Goal: Transaction & Acquisition: Purchase product/service

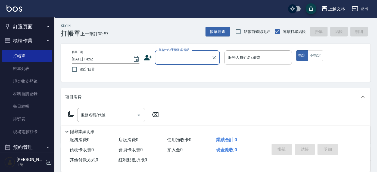
click at [184, 61] on input "顧客姓名/手機號碼/編號" at bounding box center [183, 58] width 52 height 10
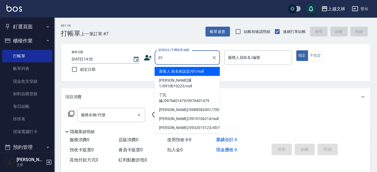
type input "新客人 姓名未設定/01/null"
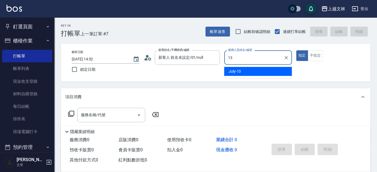
type input "July-13"
type button "true"
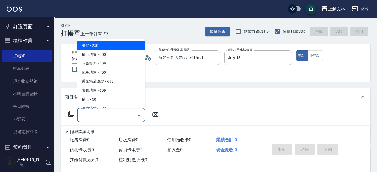
click at [110, 116] on input "服務名稱/代號" at bounding box center [107, 115] width 55 height 10
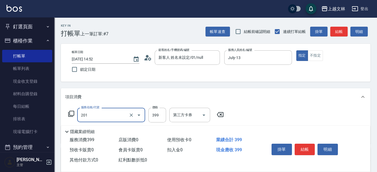
type input "B級單剪(201)"
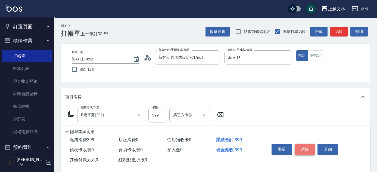
click at [309, 147] on button "結帳" at bounding box center [305, 149] width 20 height 11
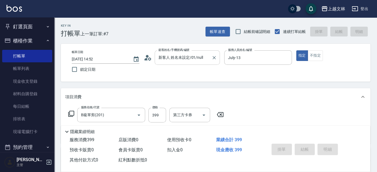
type input "[DATE] 15:24"
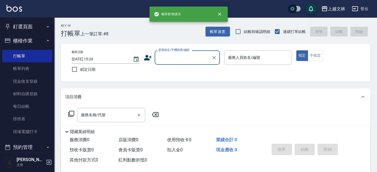
click at [188, 58] on input "顧客姓名/手機號碼/編號" at bounding box center [183, 58] width 52 height 10
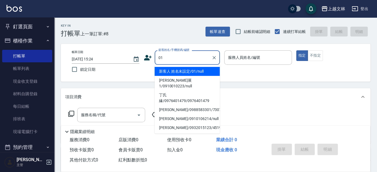
type input "新客人 姓名未設定/01/null"
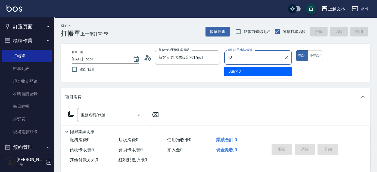
type input "July-13"
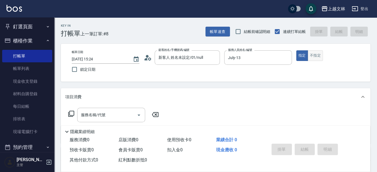
click at [310, 54] on button "不指定" at bounding box center [315, 55] width 15 height 11
click at [73, 113] on icon at bounding box center [71, 113] width 7 height 7
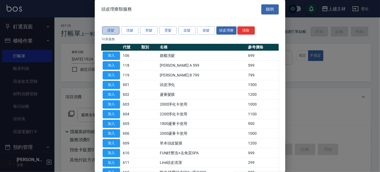
click at [112, 32] on button "護髮" at bounding box center [110, 30] width 17 height 8
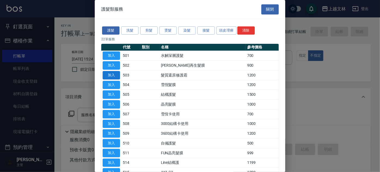
click at [107, 75] on button "加入" at bounding box center [111, 75] width 17 height 8
type input "髮質還原修護霜(503)"
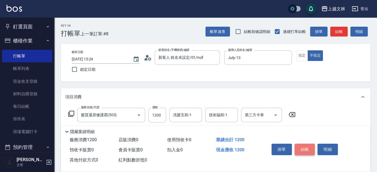
click at [312, 147] on button "結帳" at bounding box center [305, 149] width 20 height 11
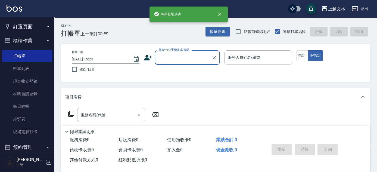
click at [186, 55] on input "顧客姓名/手機號碼/編號" at bounding box center [183, 58] width 52 height 10
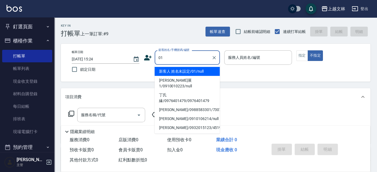
type input "新客人 姓名未設定/01/null"
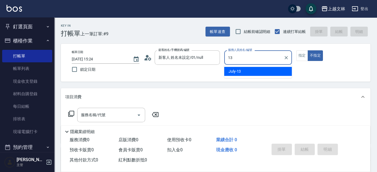
type input "July-13"
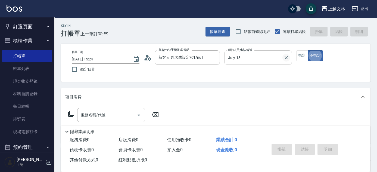
type button "false"
click at [303, 54] on button "指定" at bounding box center [302, 55] width 12 height 11
click at [72, 115] on icon at bounding box center [71, 113] width 7 height 7
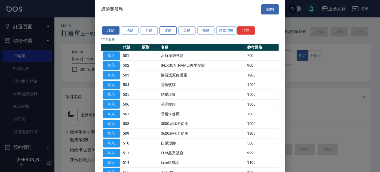
click at [170, 30] on button "燙髮" at bounding box center [167, 30] width 17 height 8
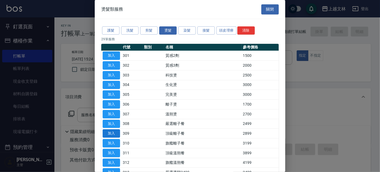
click at [114, 132] on button "加入" at bounding box center [111, 133] width 17 height 8
type input "頂級離子餐(309)"
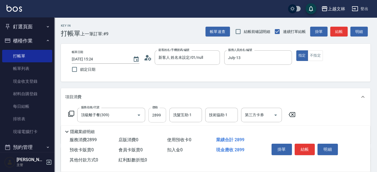
click at [160, 115] on input "2899" at bounding box center [157, 115] width 18 height 15
type input "3499"
click at [216, 114] on div "技術協助-1 技術協助-1" at bounding box center [221, 115] width 33 height 14
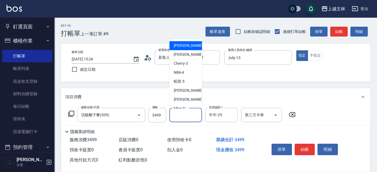
click at [186, 116] on input "洗髮互助-1" at bounding box center [186, 115] width 28 height 10
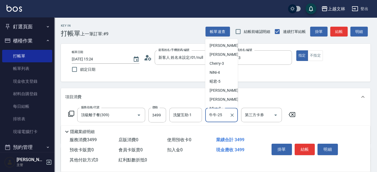
drag, startPoint x: 224, startPoint y: 116, endPoint x: 208, endPoint y: 119, distance: 16.4
click at [208, 119] on input "牛牛-25" at bounding box center [218, 115] width 20 height 10
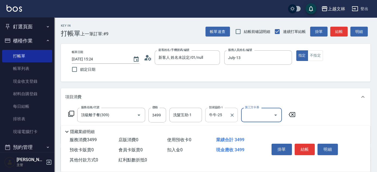
click at [221, 116] on input "牛牛-25" at bounding box center [218, 115] width 20 height 10
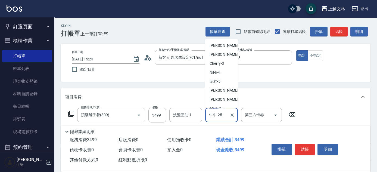
scroll to position [50, 0]
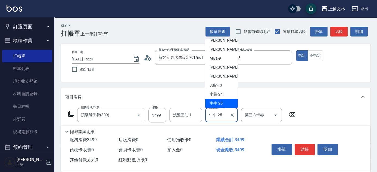
drag, startPoint x: 223, startPoint y: 114, endPoint x: 199, endPoint y: 119, distance: 24.9
click at [199, 119] on div "服務名稱/代號 頂級離子餐(309) 服務名稱/代號 價格 3499 價格 洗髮互助-1 洗髮互助-1 技術協助-1 牛牛-25 技術協助-1 第三方卡券 第…" at bounding box center [182, 115] width 234 height 15
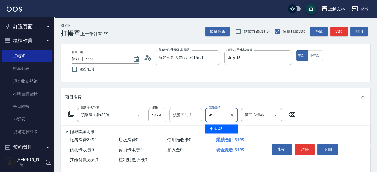
type input "小巫-43"
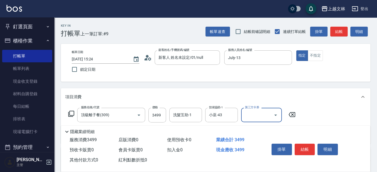
click at [185, 113] on div "洗髮互助-1 洗髮互助-1" at bounding box center [185, 115] width 33 height 14
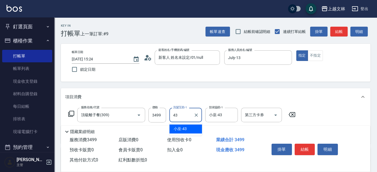
type input "小巫-43"
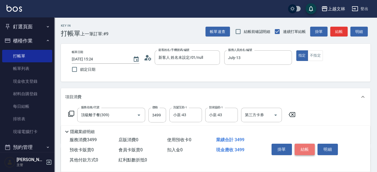
click at [310, 145] on button "結帳" at bounding box center [305, 149] width 20 height 11
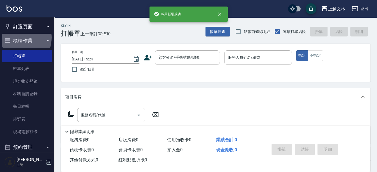
click at [18, 38] on button "櫃檯作業" at bounding box center [27, 41] width 50 height 14
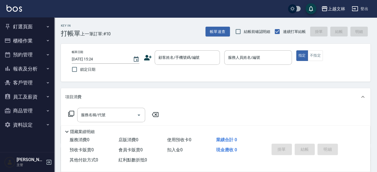
click at [49, 68] on icon "button" at bounding box center [48, 68] width 4 height 4
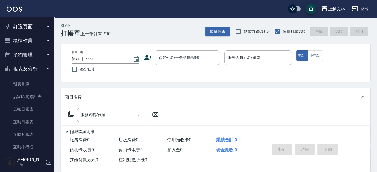
scroll to position [118, 0]
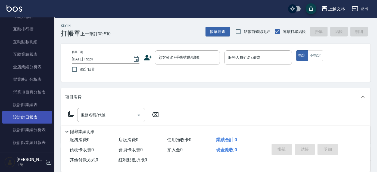
click at [42, 121] on link "設計師日報表" at bounding box center [27, 117] width 50 height 13
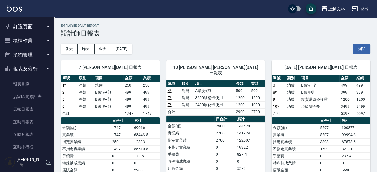
click at [28, 69] on button "報表及分析" at bounding box center [27, 69] width 50 height 14
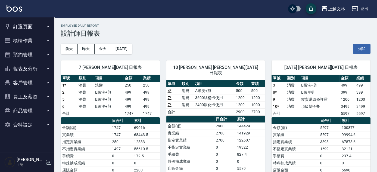
click at [34, 35] on button "櫃檯作業" at bounding box center [27, 41] width 50 height 14
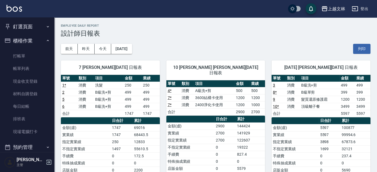
click at [36, 49] on ul "打帳單 帳單列表 現金收支登錄 材料自購登錄 每日結帳 排班表 現場電腦打卡" at bounding box center [27, 94] width 50 height 92
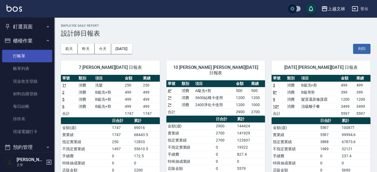
click at [37, 51] on link "打帳單" at bounding box center [27, 56] width 50 height 13
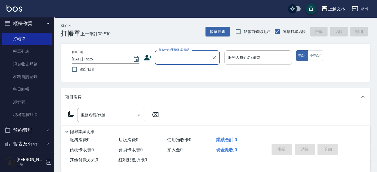
scroll to position [24, 0]
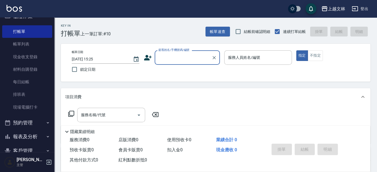
drag, startPoint x: 181, startPoint y: 58, endPoint x: 190, endPoint y: 64, distance: 10.4
click at [181, 58] on input "顧客姓名/手機號碼/編號" at bounding box center [183, 58] width 52 height 10
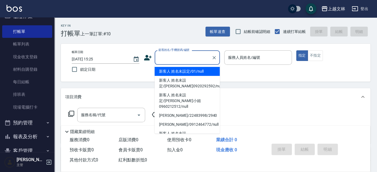
click at [211, 73] on li "新客人 姓名未設定/01/null" at bounding box center [187, 71] width 65 height 9
type input "新客人 姓名未設定/01/null"
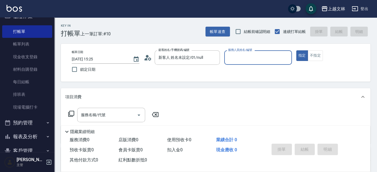
click at [235, 66] on p at bounding box center [258, 68] width 68 height 6
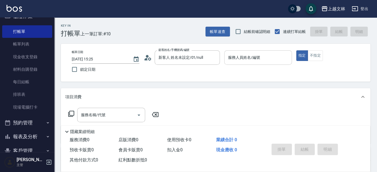
click at [246, 58] on div "服務人員姓名/編號 服務人員姓名/編號" at bounding box center [258, 57] width 68 height 14
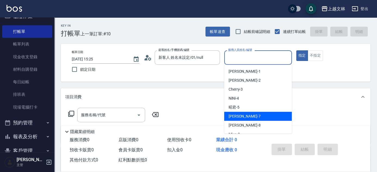
click at [248, 118] on div "Tiffany -7" at bounding box center [258, 116] width 68 height 9
type input "Tiffany-7"
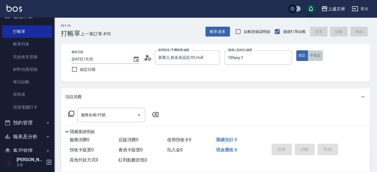
click at [322, 56] on button "不指定" at bounding box center [315, 55] width 15 height 11
click at [114, 114] on div "服務名稱/代號" at bounding box center [111, 115] width 68 height 14
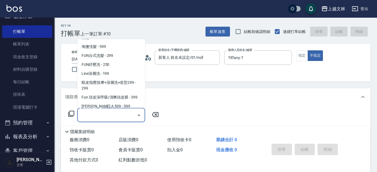
scroll to position [120, 0]
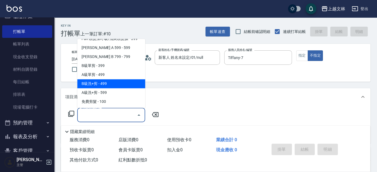
click at [135, 82] on span "B級洗+剪 - 499" at bounding box center [111, 83] width 68 height 9
type input "B級洗+剪(203)"
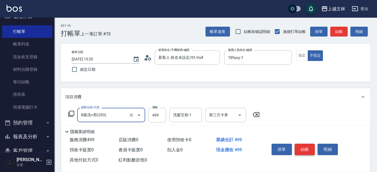
click at [306, 148] on button "結帳" at bounding box center [305, 149] width 20 height 11
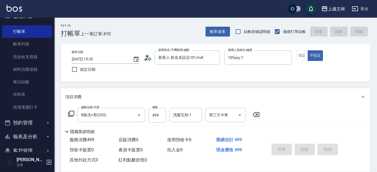
type input "[DATE] 15:27"
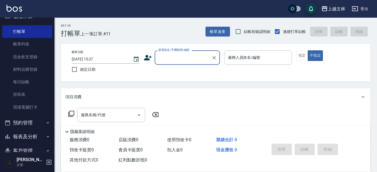
click at [172, 61] on input "顧客姓名/手機號碼/編號" at bounding box center [183, 58] width 52 height 10
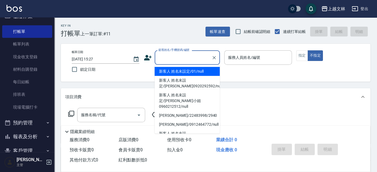
click at [185, 70] on li "新客人 姓名未設定/01/null" at bounding box center [187, 71] width 65 height 9
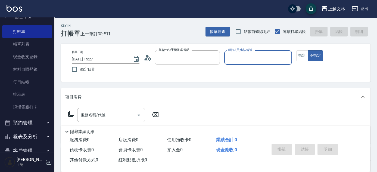
type input "新客人 姓名未設定/01/null"
click at [259, 61] on input "服務人員姓名/編號" at bounding box center [258, 58] width 63 height 10
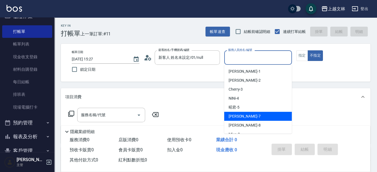
click at [236, 114] on span "Tiffany -7" at bounding box center [245, 116] width 32 height 6
type input "Tiffany-7"
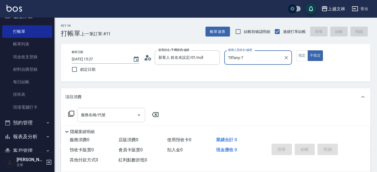
click at [131, 115] on input "服務名稱/代號" at bounding box center [107, 115] width 55 height 10
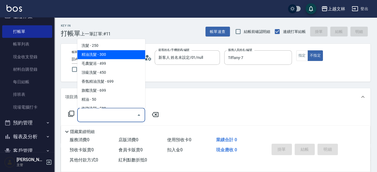
click at [112, 53] on span "精油洗髮 - 300" at bounding box center [111, 54] width 68 height 9
type input "精油洗髮(102)"
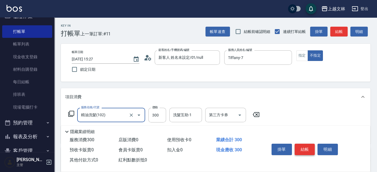
click at [301, 148] on button "結帳" at bounding box center [305, 149] width 20 height 11
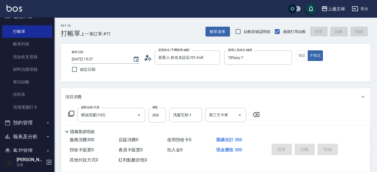
type input "[DATE] 15:50"
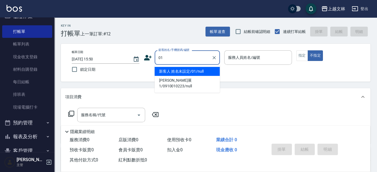
type input "新客人 姓名未設定/01/null"
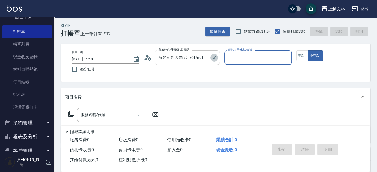
click at [214, 56] on icon "Clear" at bounding box center [214, 57] width 5 height 5
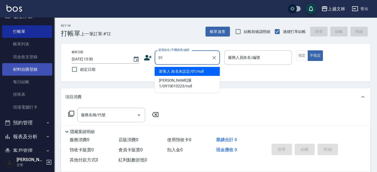
type input "新客人 姓名未設定/01/null"
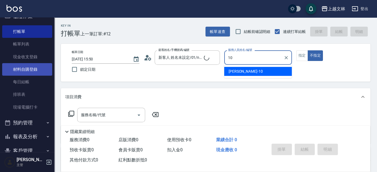
type input "[PERSON_NAME]-10"
type button "false"
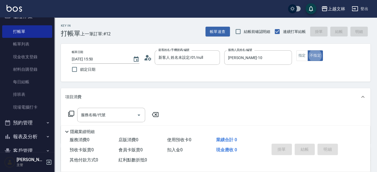
click at [87, 114] on div "服務名稱/代號 服務名稱/代號" at bounding box center [111, 115] width 68 height 14
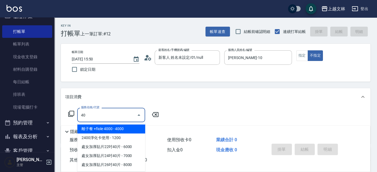
type input "402"
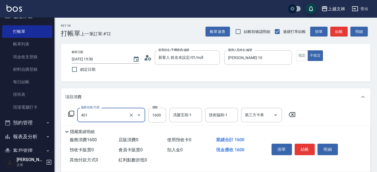
type input "基本染髮(401)"
type input "1900"
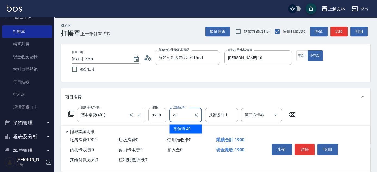
type input "彭佳琦-40"
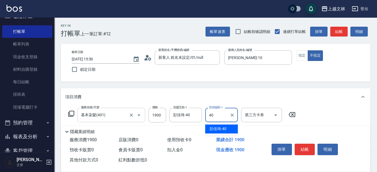
type input "彭佳琦-40"
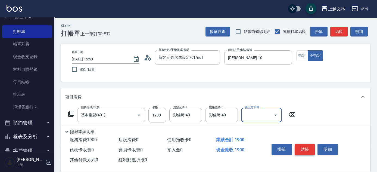
click at [303, 148] on button "結帳" at bounding box center [305, 149] width 20 height 11
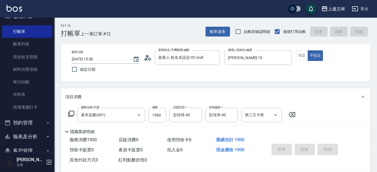
type input "[DATE] 15:56"
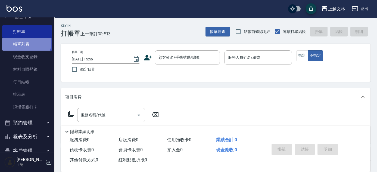
click at [21, 41] on link "帳單列表" at bounding box center [27, 44] width 50 height 13
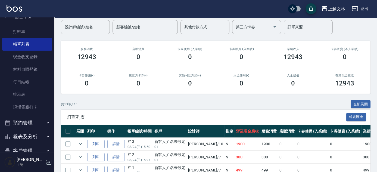
scroll to position [51, 0]
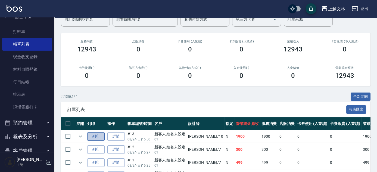
click at [94, 134] on button "列印" at bounding box center [95, 136] width 17 height 8
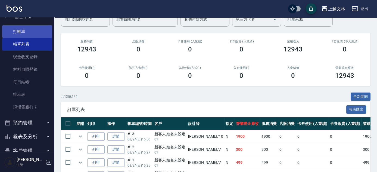
click at [41, 31] on link "打帳單" at bounding box center [27, 31] width 50 height 13
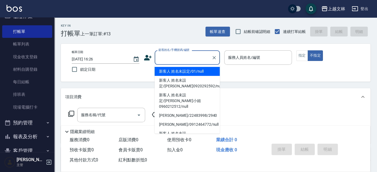
click at [191, 60] on input "顧客姓名/手機號碼/編號" at bounding box center [183, 58] width 52 height 10
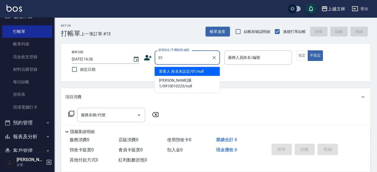
type input "新客人 姓名未設定/01/null"
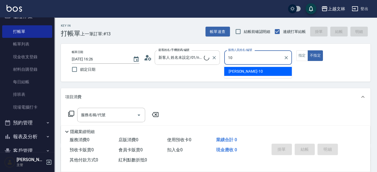
type input "[PERSON_NAME]-10"
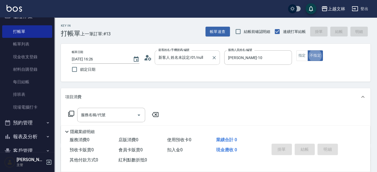
type button "false"
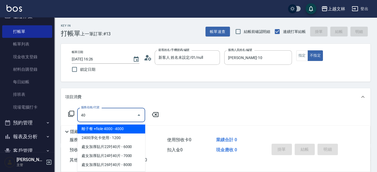
type input "402"
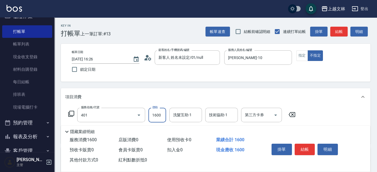
type input "基本染髮(401)"
type input "3099"
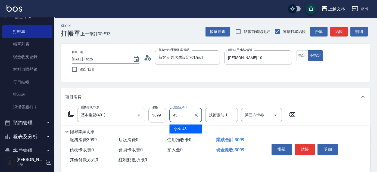
type input "小巫-43"
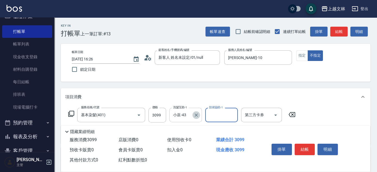
drag, startPoint x: 195, startPoint y: 116, endPoint x: 201, endPoint y: 111, distance: 7.6
click at [196, 116] on icon "Clear" at bounding box center [196, 114] width 3 height 3
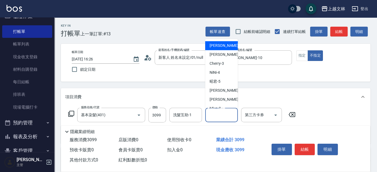
click at [216, 114] on div "技術協助-1 技術協助-1" at bounding box center [221, 115] width 33 height 14
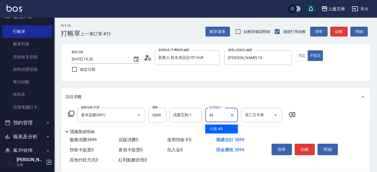
type input "小巫-43"
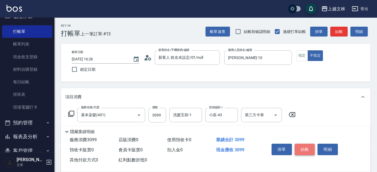
click at [304, 152] on button "結帳" at bounding box center [305, 149] width 20 height 11
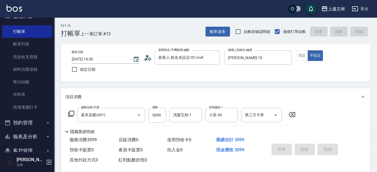
type input "[DATE] 16:27"
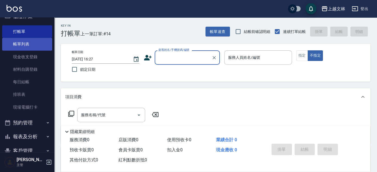
click at [30, 42] on link "帳單列表" at bounding box center [27, 44] width 50 height 13
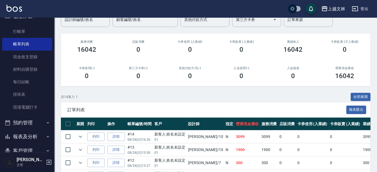
scroll to position [58, 0]
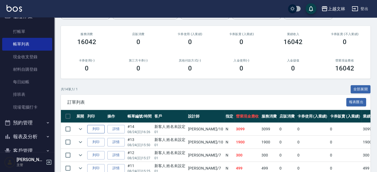
click at [96, 126] on button "列印" at bounding box center [95, 129] width 17 height 8
click at [22, 33] on link "打帳單" at bounding box center [27, 31] width 50 height 13
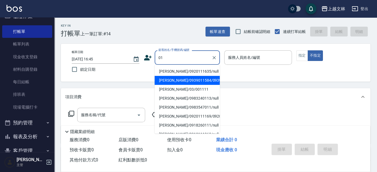
type input "[PERSON_NAME]/03/001111"
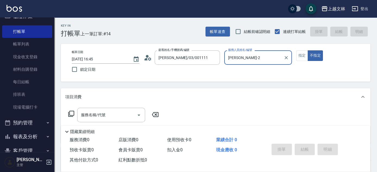
type input "[PERSON_NAME]-2"
type input "新客人 姓名未設定/01/null"
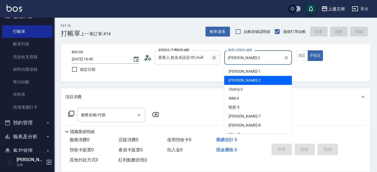
drag, startPoint x: 252, startPoint y: 58, endPoint x: 212, endPoint y: 58, distance: 39.7
click at [212, 58] on div "帳單日期 [DATE] 16:45 鎖定日期 顧客姓名/手機號碼/編號 新客人 姓名未設定/01/null 顧客姓名/手機號碼/編號 服務人員姓名/編號 [P…" at bounding box center [215, 62] width 297 height 25
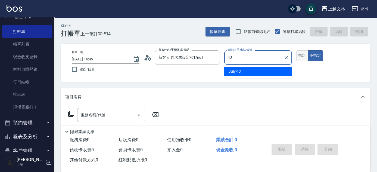
type input "July-13"
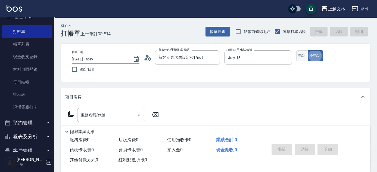
type button "false"
drag, startPoint x: 301, startPoint y: 54, endPoint x: 296, endPoint y: 55, distance: 4.6
click at [301, 55] on button "指定" at bounding box center [302, 55] width 12 height 11
click at [70, 114] on icon at bounding box center [71, 114] width 6 height 6
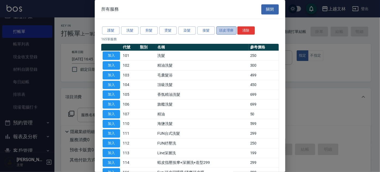
click at [226, 31] on button "頭皮理療" at bounding box center [226, 30] width 20 height 8
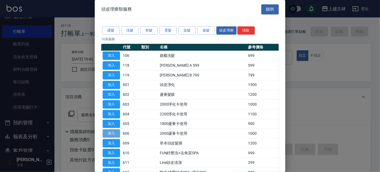
click at [110, 132] on button "加入" at bounding box center [111, 133] width 17 height 8
type input "2000蘆薈卡使用(606)"
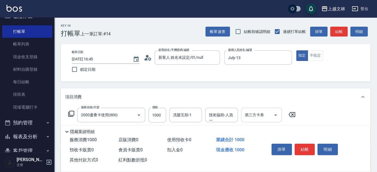
click at [270, 117] on input "第三方卡券" at bounding box center [258, 115] width 28 height 10
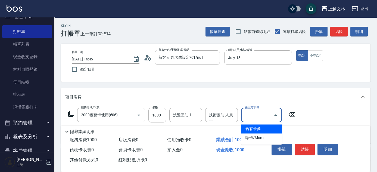
click at [266, 129] on span "舊有卡券" at bounding box center [261, 128] width 41 height 9
type input "舊有卡券"
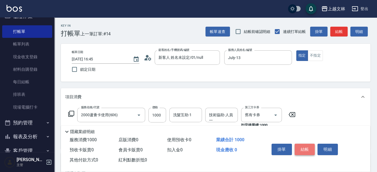
click at [300, 148] on button "結帳" at bounding box center [305, 149] width 20 height 11
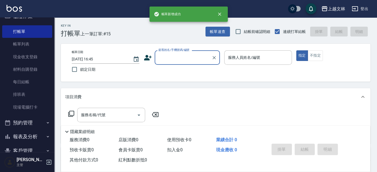
click at [53, 16] on div "上越文[PERSON_NAME]出" at bounding box center [188, 8] width 377 height 17
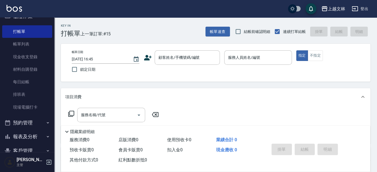
click at [48, 18] on button "櫃檯作業" at bounding box center [27, 16] width 50 height 14
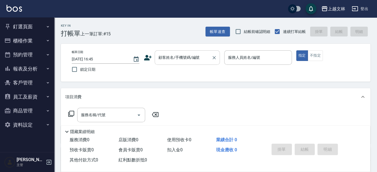
click at [184, 58] on input "顧客姓名/手機號碼/編號" at bounding box center [183, 58] width 52 height 10
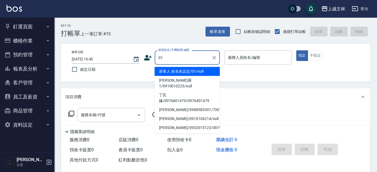
type input "新客人 姓名未設定/01/null"
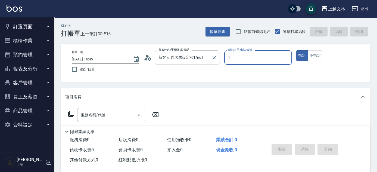
type input "[PERSON_NAME]-1"
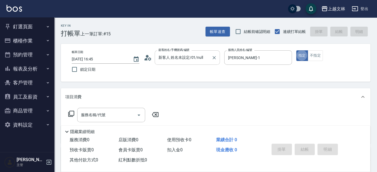
type button "true"
click at [127, 114] on input "服務名稱/代號" at bounding box center [107, 115] width 55 height 10
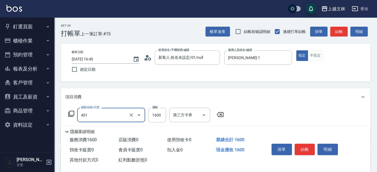
type input "基本染髮(401)"
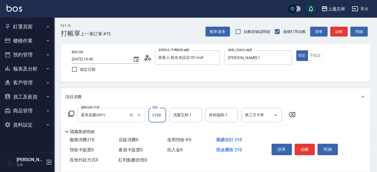
type input "2100"
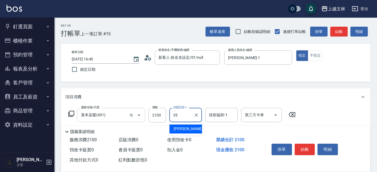
type input "[PERSON_NAME]-35"
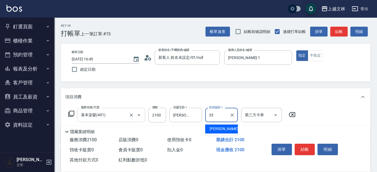
type input "[PERSON_NAME]-35"
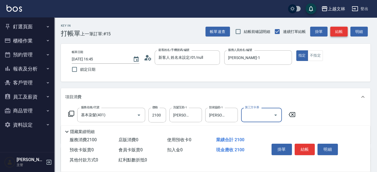
click at [340, 34] on button "結帳" at bounding box center [338, 32] width 17 height 10
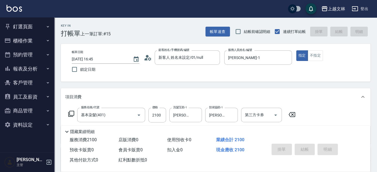
type input "[DATE] 16:49"
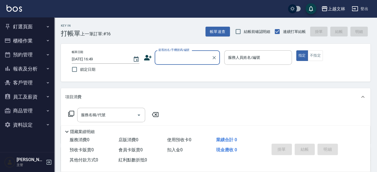
click at [200, 62] on div "顧客姓名/手機號碼/編號" at bounding box center [187, 57] width 65 height 14
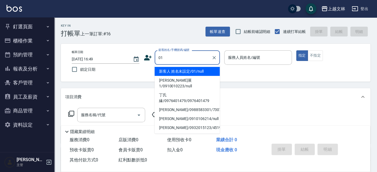
type input "新客人 姓名未設定/01/null"
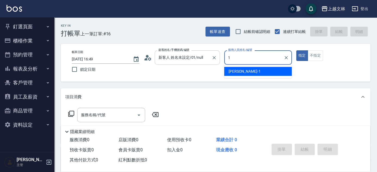
type input "[PERSON_NAME]-1"
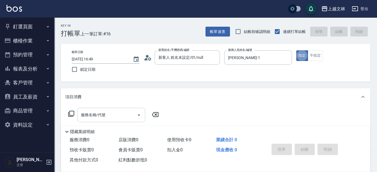
click at [106, 114] on input "服務名稱/代號" at bounding box center [107, 115] width 55 height 10
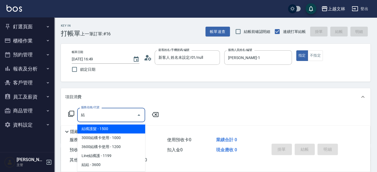
click at [111, 129] on span "結構護髮 - 1500" at bounding box center [111, 128] width 68 height 9
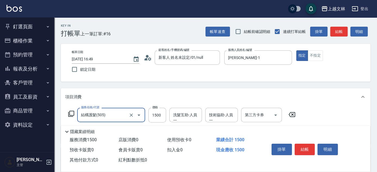
type input "結構護髮(505)"
click at [183, 118] on div "洗髮互助-人員一 洗髮互助-人員一" at bounding box center [185, 115] width 33 height 14
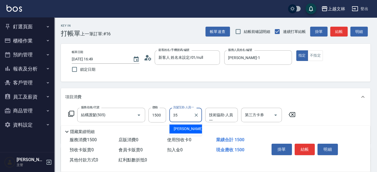
type input "[PERSON_NAME]-35"
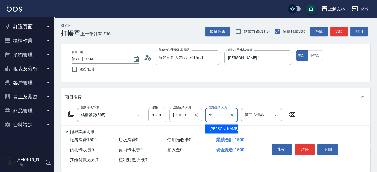
type input "[PERSON_NAME]-35"
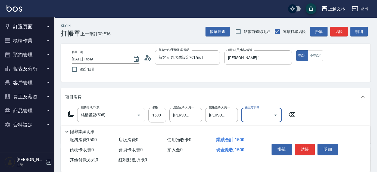
scroll to position [49, 0]
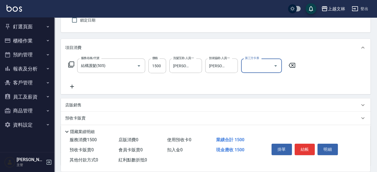
click at [74, 88] on icon at bounding box center [72, 86] width 14 height 7
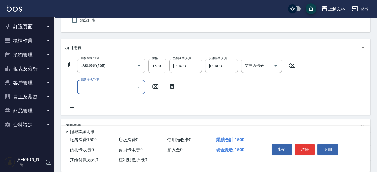
click at [91, 87] on input "服務名稱/代號" at bounding box center [107, 87] width 55 height 10
type input "A級單剪(202)"
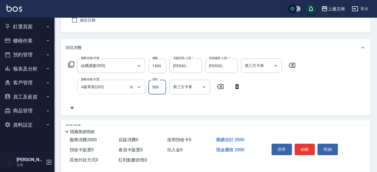
type input "500"
drag, startPoint x: 174, startPoint y: 76, endPoint x: 183, endPoint y: 26, distance: 50.9
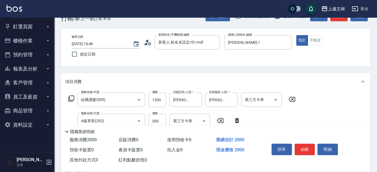
scroll to position [0, 0]
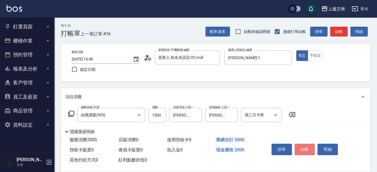
click at [305, 149] on button "結帳" at bounding box center [305, 149] width 20 height 11
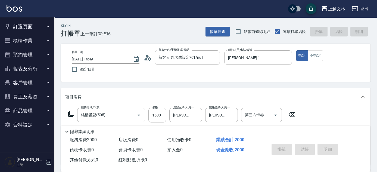
type input "[DATE] 16:50"
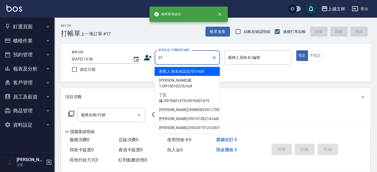
type input "新客人 姓名未設定/01/null"
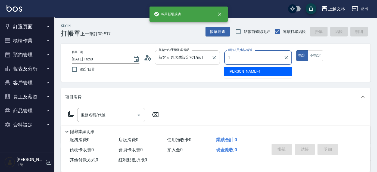
type input "[PERSON_NAME]-1"
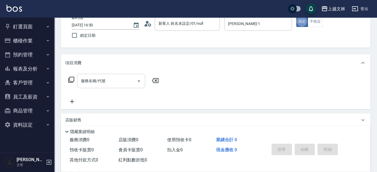
scroll to position [74, 0]
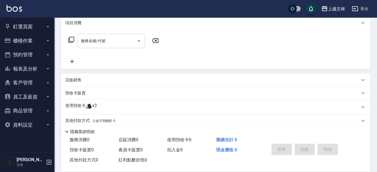
click at [96, 44] on input "服務名稱/代號" at bounding box center [107, 41] width 55 height 10
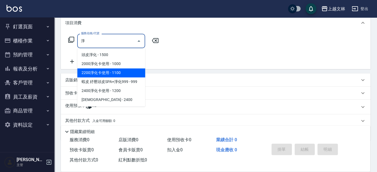
click at [105, 70] on span "2200淨化卡使用 - 1100" at bounding box center [111, 72] width 68 height 9
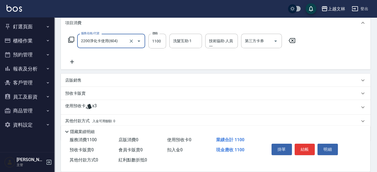
type input "2200淨化卡使用(604)"
click at [72, 61] on icon at bounding box center [72, 62] width 4 height 4
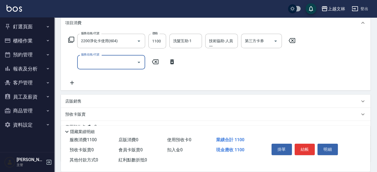
click at [93, 62] on input "服務名稱/代號" at bounding box center [107, 62] width 55 height 10
type input "2200淨化卡使用(604)"
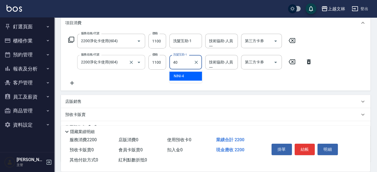
type input "彭佳琦-40"
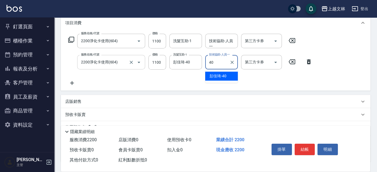
type input "彭佳琦-40"
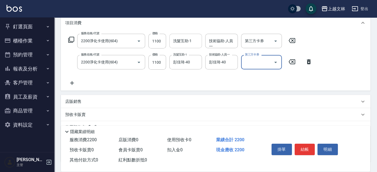
click at [178, 41] on div "洗髮互助-1 洗髮互助-1" at bounding box center [185, 41] width 33 height 14
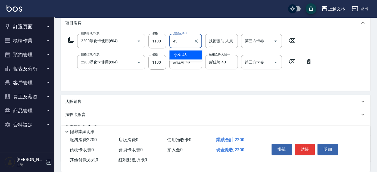
type input "小巫-43"
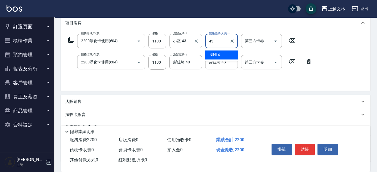
type input "小巫-43"
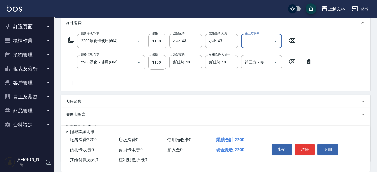
click at [258, 43] on input "第三方卡券" at bounding box center [258, 41] width 28 height 10
click at [256, 54] on span "舊有卡券" at bounding box center [261, 54] width 41 height 9
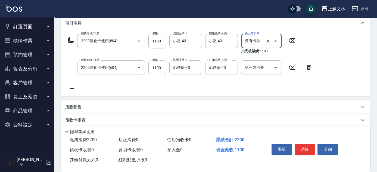
type input "舊有卡券"
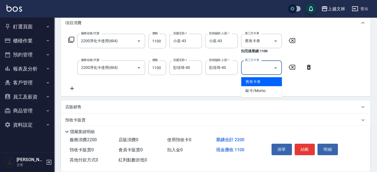
click at [261, 72] on input "第三方卡券" at bounding box center [258, 68] width 28 height 10
click at [260, 79] on span "舊有卡券" at bounding box center [261, 81] width 41 height 9
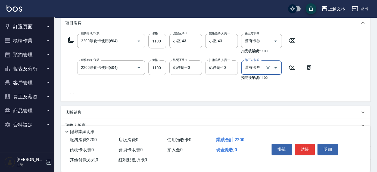
type input "舊有卡券"
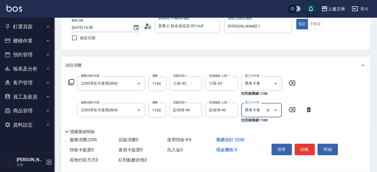
scroll to position [0, 0]
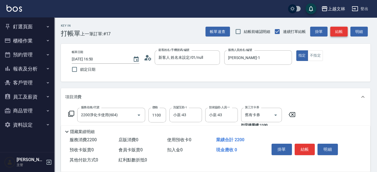
click at [339, 33] on button "結帳" at bounding box center [338, 32] width 17 height 10
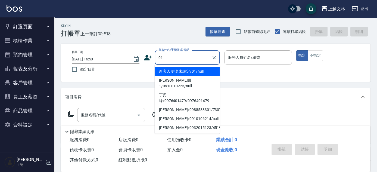
type input "新客人 姓名未設定/01/null"
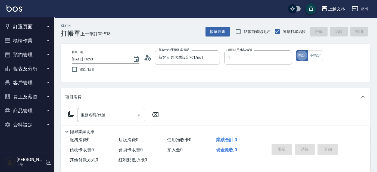
type input "[PERSON_NAME]-1"
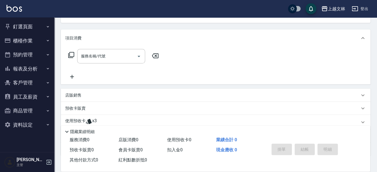
scroll to position [74, 0]
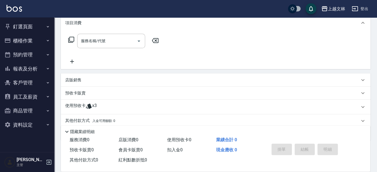
click at [72, 62] on icon at bounding box center [72, 61] width 14 height 7
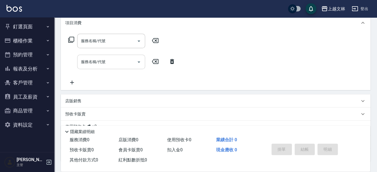
drag, startPoint x: 73, startPoint y: 83, endPoint x: 79, endPoint y: 63, distance: 20.3
click at [73, 83] on icon at bounding box center [72, 82] width 14 height 7
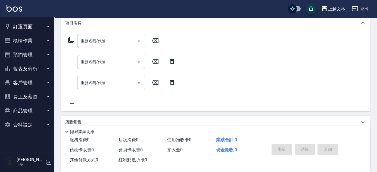
click at [73, 104] on icon at bounding box center [72, 103] width 14 height 7
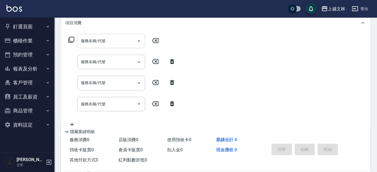
click at [107, 44] on input "服務名稱/代號" at bounding box center [107, 41] width 55 height 10
type input "3"
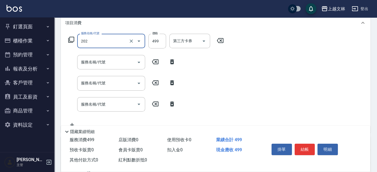
type input "A級單剪(202)"
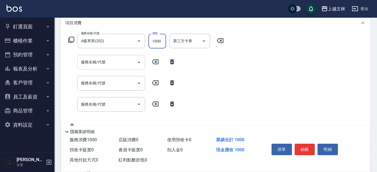
type input "1000"
click at [101, 62] on input "服務名稱/代號" at bounding box center [107, 62] width 55 height 10
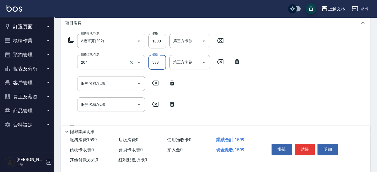
type input "A級洗+剪(204)"
type input "600"
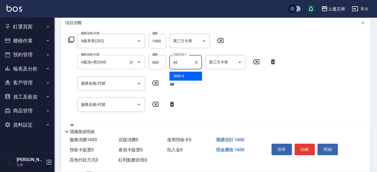
type input "彭佳琦-40"
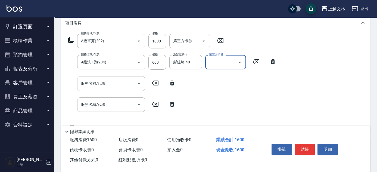
drag, startPoint x: 100, startPoint y: 84, endPoint x: 83, endPoint y: 77, distance: 18.7
click at [100, 84] on input "服務名稱/代號" at bounding box center [107, 84] width 55 height 10
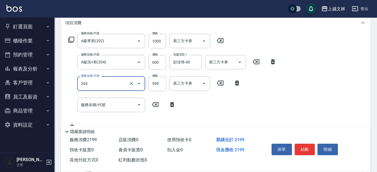
type input "A級洗+剪(204)"
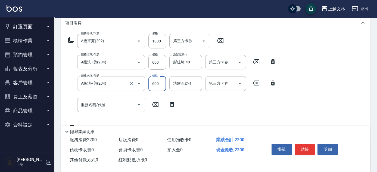
type input "600"
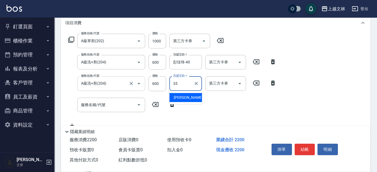
type input "[PERSON_NAME]-35"
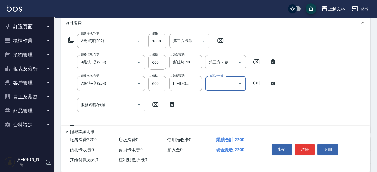
click at [122, 103] on input "服務名稱/代號" at bounding box center [107, 105] width 55 height 10
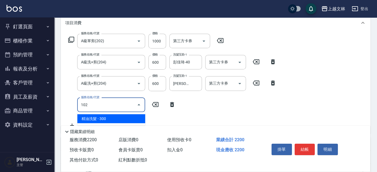
type input "精油洗髮(102)"
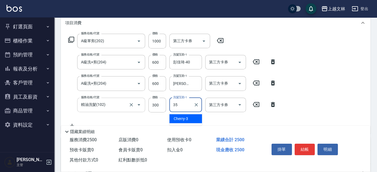
type input "[PERSON_NAME]-35"
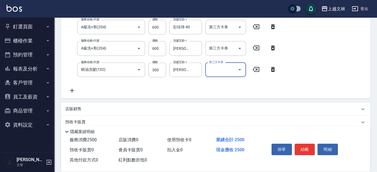
scroll to position [158, 0]
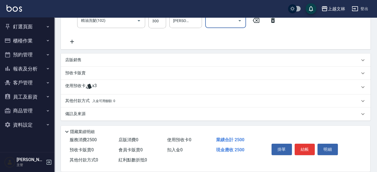
drag, startPoint x: 72, startPoint y: 40, endPoint x: 111, endPoint y: 48, distance: 40.1
click at [72, 40] on icon at bounding box center [72, 42] width 4 height 4
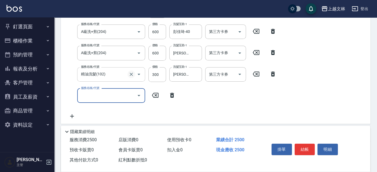
scroll to position [107, 0]
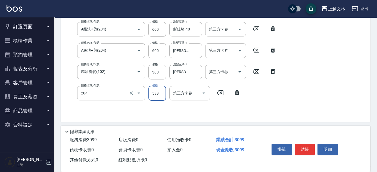
type input "A級洗+剪(204)"
type input "700"
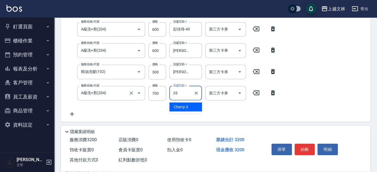
type input "[PERSON_NAME]-35"
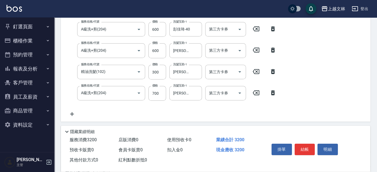
click at [72, 113] on icon at bounding box center [72, 114] width 14 height 7
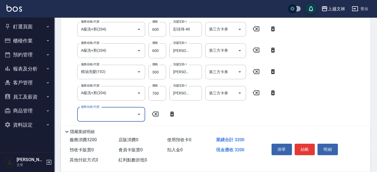
click at [107, 115] on input "服務名稱/代號" at bounding box center [107, 115] width 55 height 10
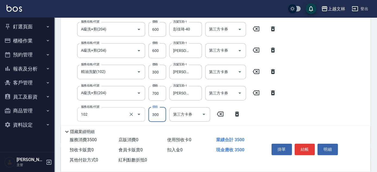
type input "精油洗髮(102)"
type input "650"
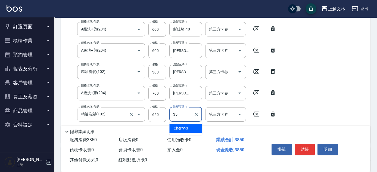
type input "[PERSON_NAME]-35"
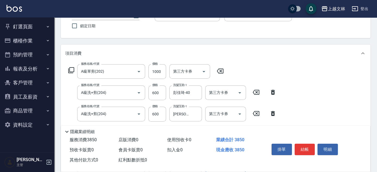
scroll to position [8, 0]
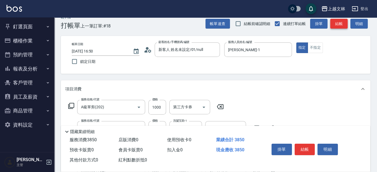
click at [339, 24] on button "結帳" at bounding box center [338, 24] width 17 height 10
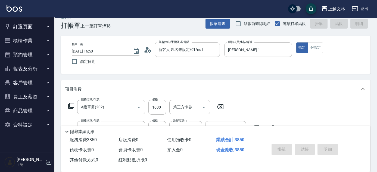
type input "[DATE] 16:52"
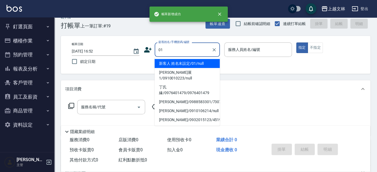
type input "新客人 姓名未設定/01/null"
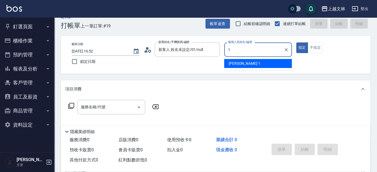
type input "[PERSON_NAME]-1"
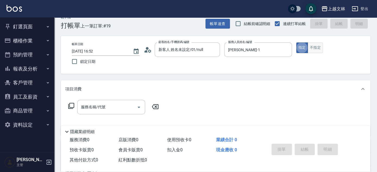
click at [314, 52] on button "不指定" at bounding box center [315, 47] width 15 height 11
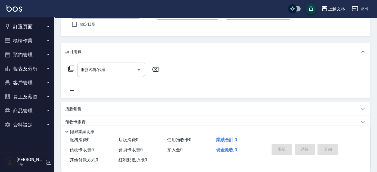
scroll to position [45, 0]
click at [73, 91] on icon at bounding box center [72, 91] width 14 height 7
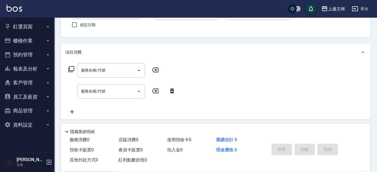
click at [97, 70] on input "服務名稱/代號" at bounding box center [107, 71] width 55 height 10
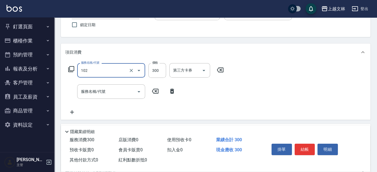
type input "精油洗髮(102)"
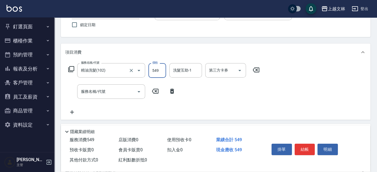
type input "549"
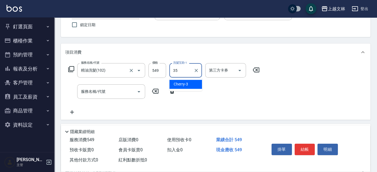
type input "[PERSON_NAME]-35"
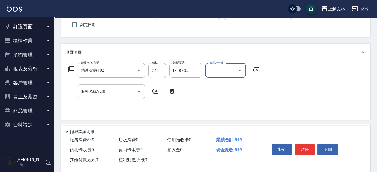
click at [91, 90] on div "服務名稱/代號 服務名稱/代號" at bounding box center [111, 91] width 68 height 14
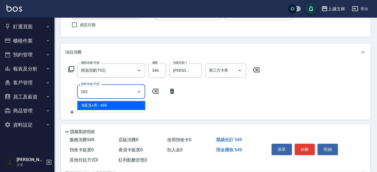
type input "B級洗+剪(203)"
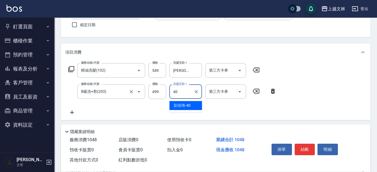
type input "彭佳琦-40"
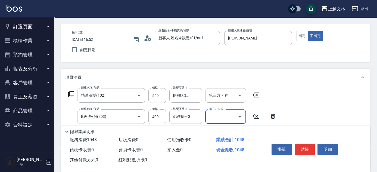
scroll to position [0, 0]
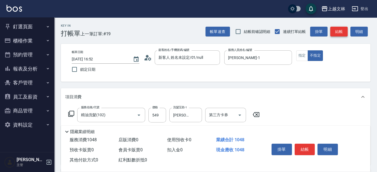
click at [341, 31] on button "結帳" at bounding box center [338, 32] width 17 height 10
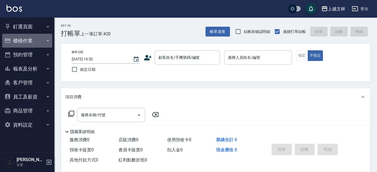
click at [20, 38] on button "櫃檯作業" at bounding box center [27, 41] width 50 height 14
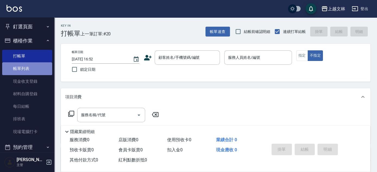
click at [33, 72] on link "帳單列表" at bounding box center [27, 68] width 50 height 13
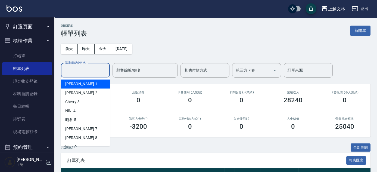
click at [80, 69] on div "設計師編號/姓名 設計師編號/姓名" at bounding box center [85, 70] width 49 height 14
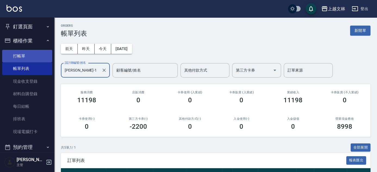
type input "[PERSON_NAME]-1"
click at [42, 59] on link "打帳單" at bounding box center [27, 56] width 50 height 13
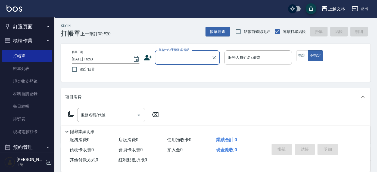
click at [33, 37] on button "櫃檯作業" at bounding box center [27, 41] width 50 height 14
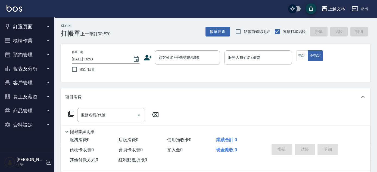
click at [30, 65] on button "報表及分析" at bounding box center [27, 69] width 50 height 14
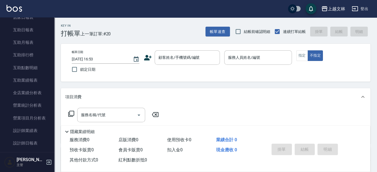
scroll to position [109, 0]
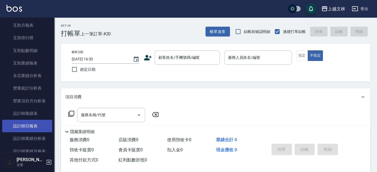
click at [38, 125] on link "設計師日報表" at bounding box center [27, 126] width 50 height 13
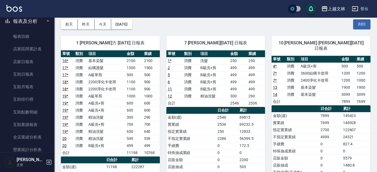
scroll to position [6, 0]
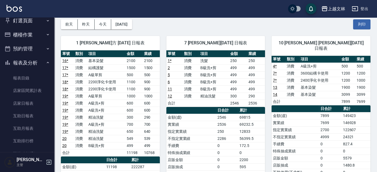
click at [34, 62] on button "報表及分析" at bounding box center [27, 63] width 50 height 14
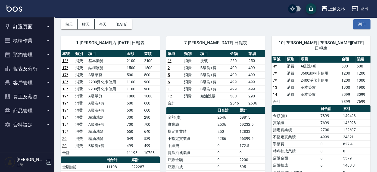
scroll to position [0, 0]
click at [27, 32] on button "釘選頁面" at bounding box center [27, 27] width 50 height 14
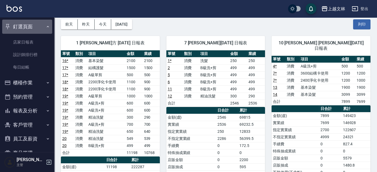
click at [30, 29] on button "釘選頁面" at bounding box center [27, 27] width 50 height 14
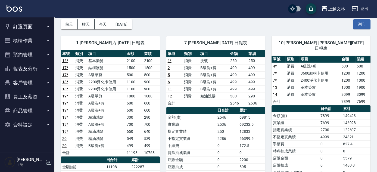
click at [26, 40] on button "櫃檯作業" at bounding box center [27, 41] width 50 height 14
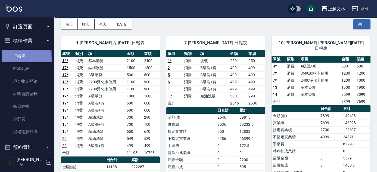
click at [24, 59] on link "打帳單" at bounding box center [27, 56] width 50 height 13
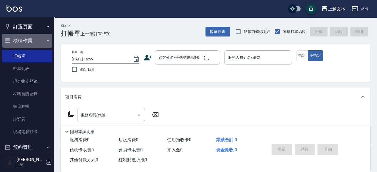
click at [29, 42] on button "櫃檯作業" at bounding box center [27, 41] width 50 height 14
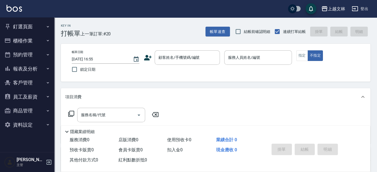
click at [2, 34] on button "櫃檯作業" at bounding box center [27, 41] width 50 height 14
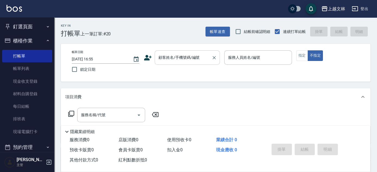
click at [163, 58] on div "顧客姓名/手機號碼/編號 顧客姓名/手機號碼/編號" at bounding box center [187, 57] width 65 height 14
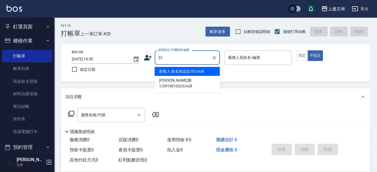
type input "新客人 姓名未設定/01/null"
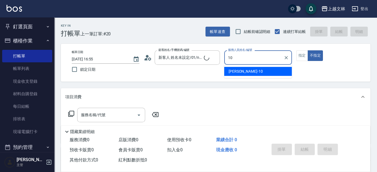
type input "[PERSON_NAME]-10"
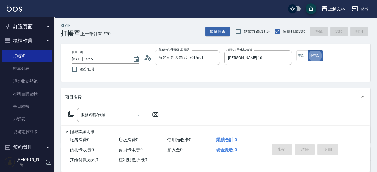
type button "false"
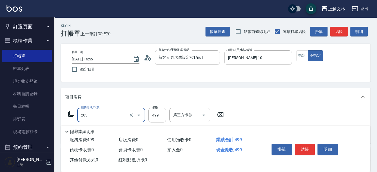
type input "B級洗+剪(203)"
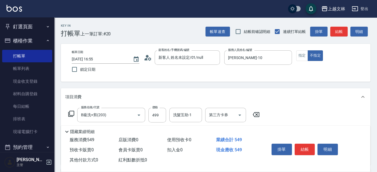
type input "精油(107)"
click at [300, 144] on button "結帳" at bounding box center [305, 149] width 20 height 11
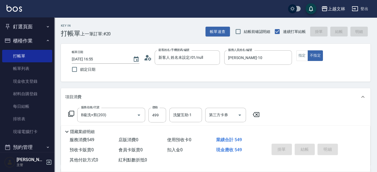
type input "[DATE] 17:15"
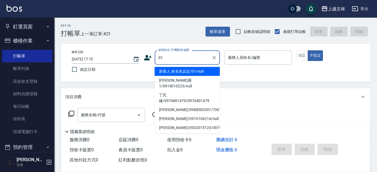
type input "新客人 姓名未設定/01/null"
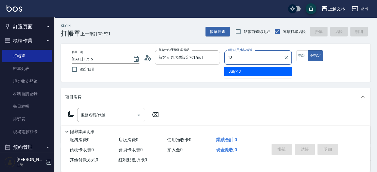
type input "July-13"
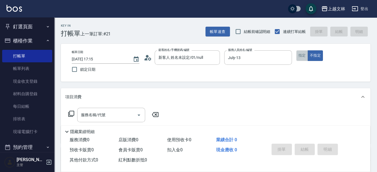
click at [303, 55] on button "指定" at bounding box center [302, 55] width 12 height 11
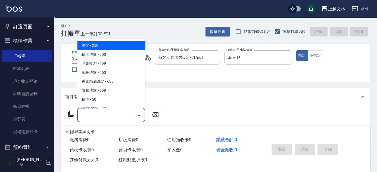
click at [117, 113] on input "服務名稱/代號" at bounding box center [107, 115] width 55 height 10
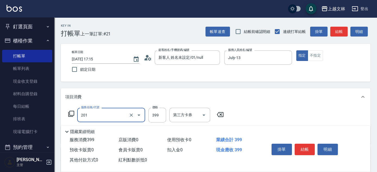
type input "B級單剪(201)"
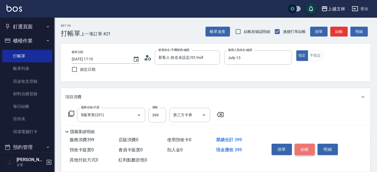
click at [310, 146] on button "結帳" at bounding box center [305, 149] width 20 height 11
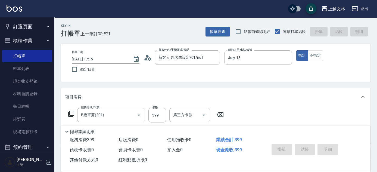
type input "[DATE] 17:27"
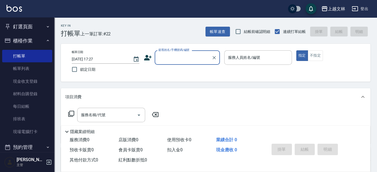
click at [28, 64] on link "帳單列表" at bounding box center [27, 68] width 50 height 13
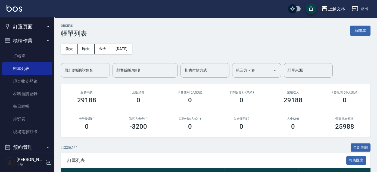
click at [93, 75] on input "設計師編號/姓名" at bounding box center [85, 71] width 44 height 10
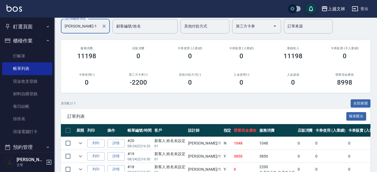
scroll to position [98, 0]
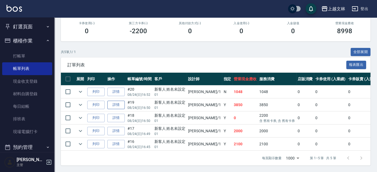
type input "[PERSON_NAME]-1"
click at [116, 102] on link "詳情" at bounding box center [115, 105] width 17 height 8
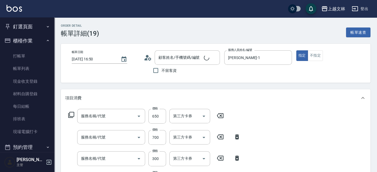
type input "[DATE] 16:50"
type input "[PERSON_NAME]-1"
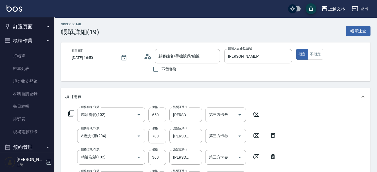
type input "精油洗髮(102)"
type input "A級洗+剪(204)"
type input "精油洗髮(102)"
type input "A級洗+剪(204)"
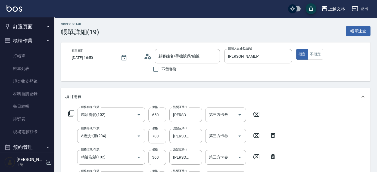
type input "A級單剪(202)"
type input "新客人 姓名未設定/01/null"
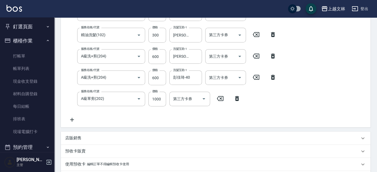
click at [75, 121] on icon at bounding box center [72, 119] width 14 height 7
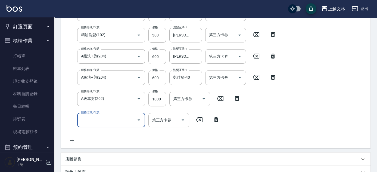
click at [96, 119] on input "服務名稱/代號" at bounding box center [107, 120] width 55 height 10
type input "5"
type input "A級洗+剪(204)"
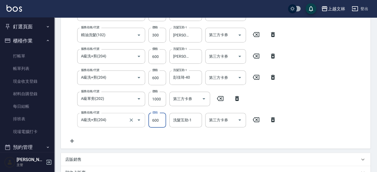
type input "600"
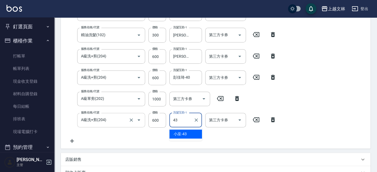
type input "小巫-43"
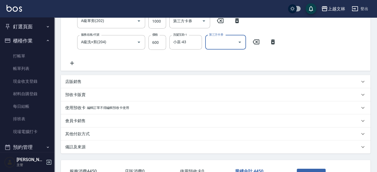
scroll to position [222, 0]
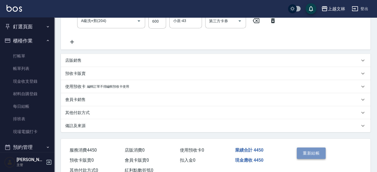
click at [320, 150] on button "重新結帳" at bounding box center [311, 152] width 29 height 11
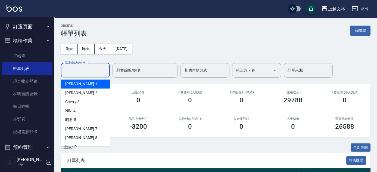
click at [90, 68] on div "設計師編號/姓名 設計師編號/姓名" at bounding box center [85, 70] width 49 height 14
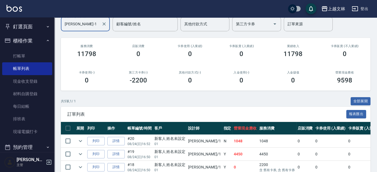
scroll to position [98, 0]
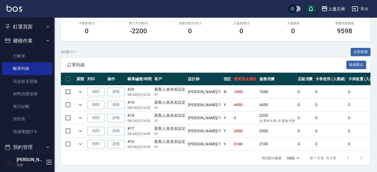
type input "[PERSON_NAME]-1"
drag, startPoint x: 24, startPoint y: 39, endPoint x: 16, endPoint y: 37, distance: 7.8
click at [24, 39] on button "櫃檯作業" at bounding box center [27, 41] width 50 height 14
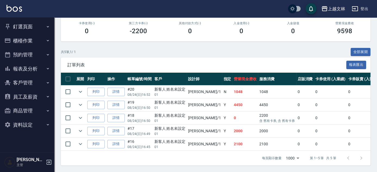
click at [35, 68] on button "報表及分析" at bounding box center [27, 69] width 50 height 14
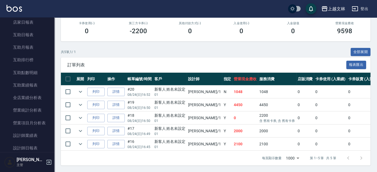
scroll to position [103, 0]
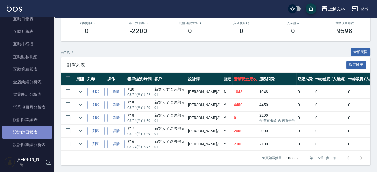
click at [32, 136] on link "設計師日報表" at bounding box center [27, 132] width 50 height 13
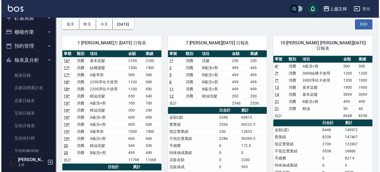
scroll to position [2, 0]
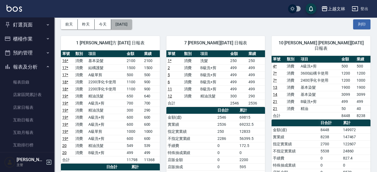
click at [130, 23] on button "[DATE]" at bounding box center [121, 24] width 21 height 10
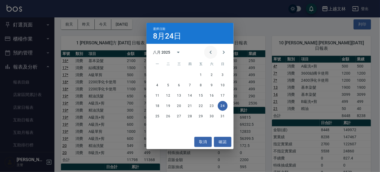
click at [214, 51] on button "Previous month" at bounding box center [210, 52] width 13 height 13
click at [190, 105] on button "24" at bounding box center [190, 106] width 10 height 10
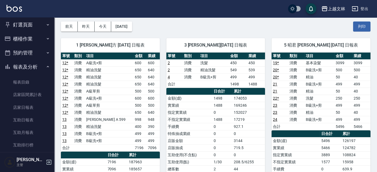
scroll to position [99, 0]
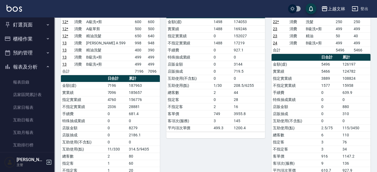
click at [29, 69] on button "報表及分析" at bounding box center [27, 67] width 50 height 14
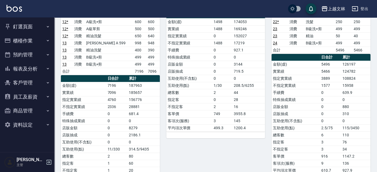
scroll to position [0, 0]
click at [31, 43] on button "櫃檯作業" at bounding box center [27, 41] width 50 height 14
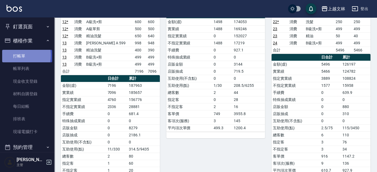
click at [14, 55] on link "打帳單" at bounding box center [27, 56] width 50 height 13
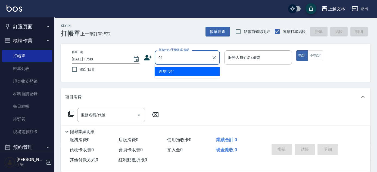
type input "01"
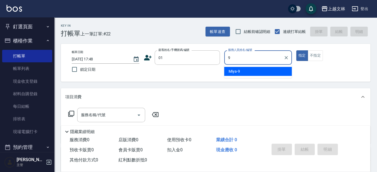
type input "Miya-9"
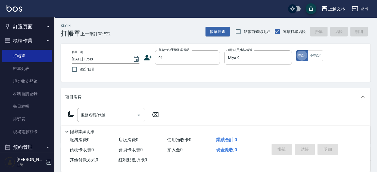
type button "true"
type input "新客人 姓名未設定/01/null"
click at [318, 55] on button "不指定" at bounding box center [315, 55] width 15 height 11
type button "false"
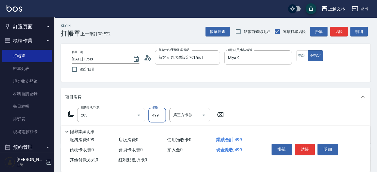
type input "B級洗+剪(203)"
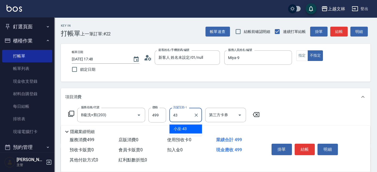
type input "小巫-43"
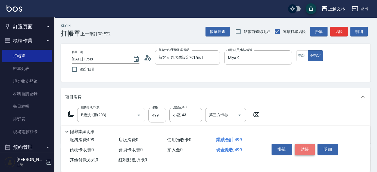
click at [301, 150] on button "結帳" at bounding box center [305, 149] width 20 height 11
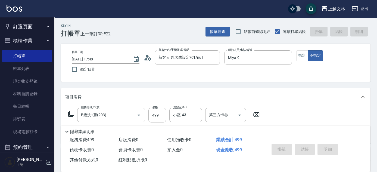
type input "[DATE] 18:18"
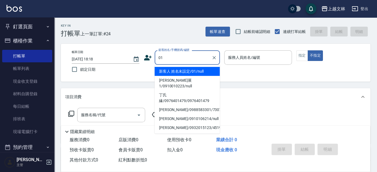
type input "01"
type input "9"
type input "新客人 姓名未設定/01/null"
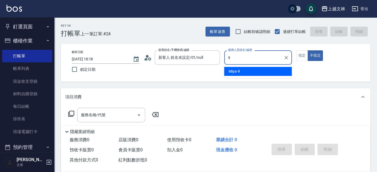
type input "Miya-9"
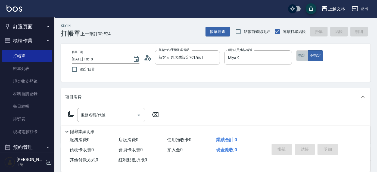
click at [302, 54] on button "指定" at bounding box center [302, 55] width 12 height 11
drag, startPoint x: 376, startPoint y: 57, endPoint x: 379, endPoint y: 79, distance: 21.6
click at [376, 76] on div "Key In 打帳單 上一筆訂單:#24 帳單速查 結帳前確認明細 連續打單結帳 掛單 結帳 明細 帳單日期 [DATE] 18:18 鎖定日期 顧客姓名/手…" at bounding box center [215, 141] width 323 height 249
click at [69, 113] on icon at bounding box center [71, 113] width 7 height 7
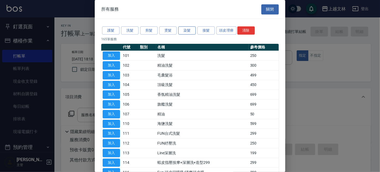
click at [186, 32] on button "染髮" at bounding box center [186, 30] width 17 height 8
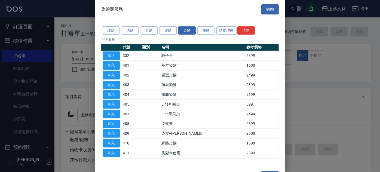
click at [113, 65] on button "加入" at bounding box center [111, 65] width 17 height 8
type input "基本染髮(401)"
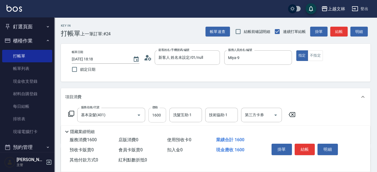
click at [154, 113] on input "1600" at bounding box center [157, 115] width 18 height 15
type input "1399"
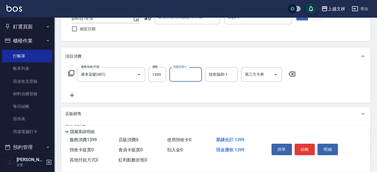
scroll to position [42, 0]
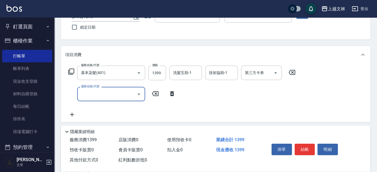
click at [70, 71] on icon at bounding box center [71, 71] width 7 height 7
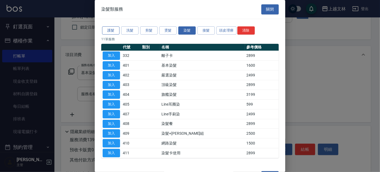
click at [114, 29] on button "護髮" at bounding box center [110, 30] width 17 height 8
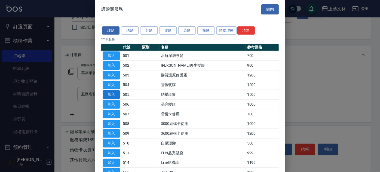
click at [116, 94] on button "加入" at bounding box center [111, 94] width 17 height 8
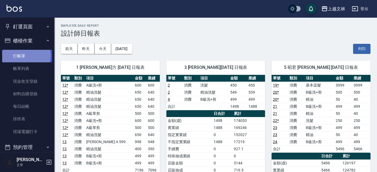
click at [20, 55] on link "打帳單" at bounding box center [27, 56] width 50 height 13
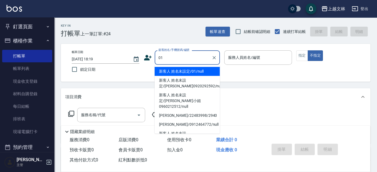
type input "01"
type input "9"
type input "新客人 姓名未設定/01/null"
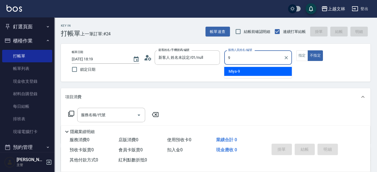
type input "9"
type button "false"
type input "Miya-9"
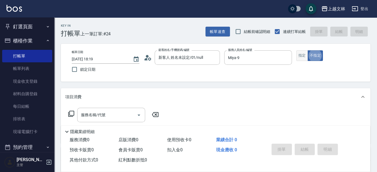
click at [306, 55] on button "指定" at bounding box center [302, 55] width 12 height 11
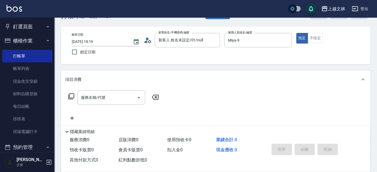
scroll to position [32, 0]
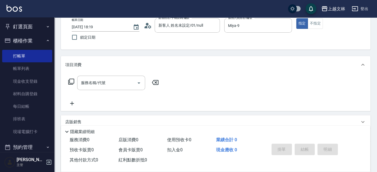
click at [74, 79] on icon at bounding box center [71, 82] width 6 height 6
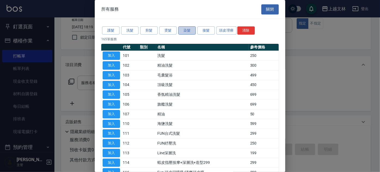
click at [192, 30] on button "染髮" at bounding box center [186, 30] width 17 height 8
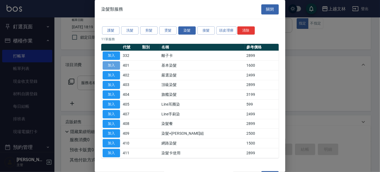
click at [112, 64] on button "加入" at bounding box center [111, 65] width 17 height 8
type input "基本染髮(401)"
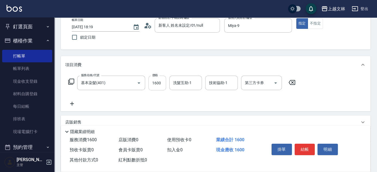
click at [159, 83] on input "1600" at bounding box center [157, 83] width 18 height 15
type input "1399"
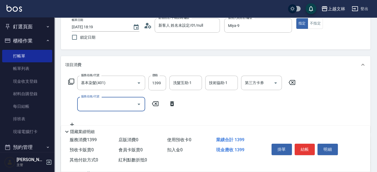
click at [71, 122] on icon at bounding box center [72, 124] width 14 height 7
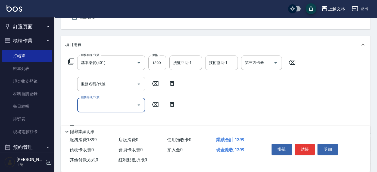
scroll to position [60, 0]
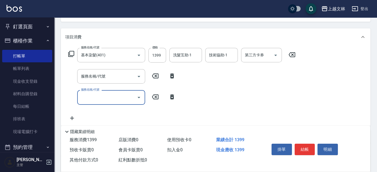
click at [71, 54] on icon at bounding box center [71, 54] width 7 height 7
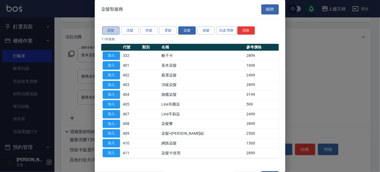
click at [114, 30] on button "護髮" at bounding box center [110, 30] width 17 height 8
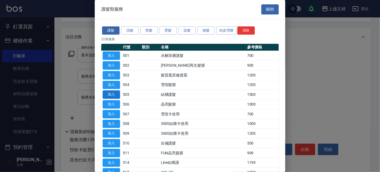
click at [112, 93] on button "加入" at bounding box center [111, 94] width 17 height 8
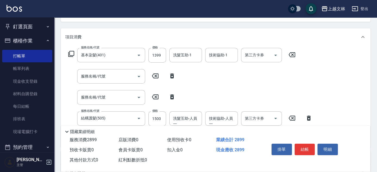
click at [171, 76] on icon at bounding box center [172, 75] width 4 height 5
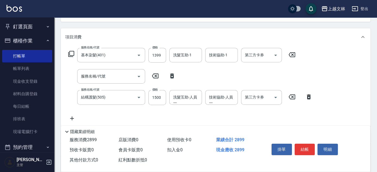
click at [171, 75] on icon at bounding box center [172, 75] width 4 height 5
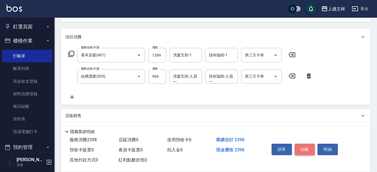
click at [305, 150] on button "結帳" at bounding box center [305, 149] width 20 height 11
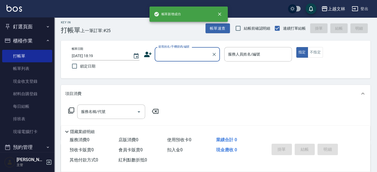
scroll to position [0, 0]
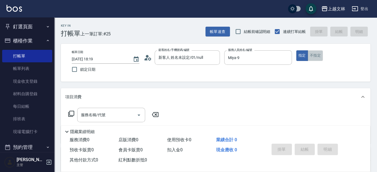
click at [321, 54] on button "不指定" at bounding box center [315, 55] width 15 height 11
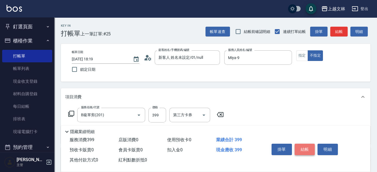
click at [299, 146] on button "結帳" at bounding box center [305, 149] width 20 height 11
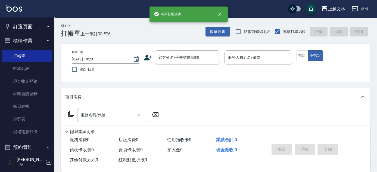
drag, startPoint x: 51, startPoint y: 76, endPoint x: 52, endPoint y: 79, distance: 2.8
click at [52, 79] on nav "釘選頁面 店家日報表 設計師排行榜 每日結帳 櫃檯作業 打帳單 帳單列表 現金收支登錄 材料自購登錄 每日結帳 排班表 現場電腦打卡 預約管理 預約管理 單日…" at bounding box center [27, 84] width 54 height 135
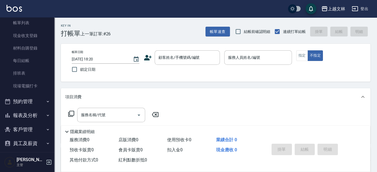
scroll to position [54, 0]
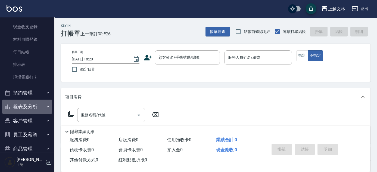
click at [32, 105] on button "報表及分析" at bounding box center [27, 107] width 50 height 14
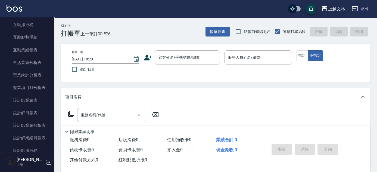
scroll to position [216, 0]
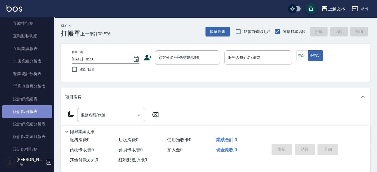
click at [38, 110] on link "設計師日報表" at bounding box center [27, 111] width 50 height 13
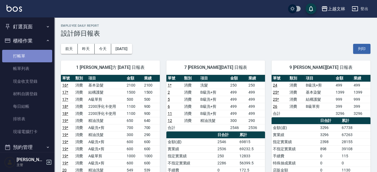
click at [32, 57] on link "打帳單" at bounding box center [27, 56] width 50 height 13
